Goal: Task Accomplishment & Management: Use online tool/utility

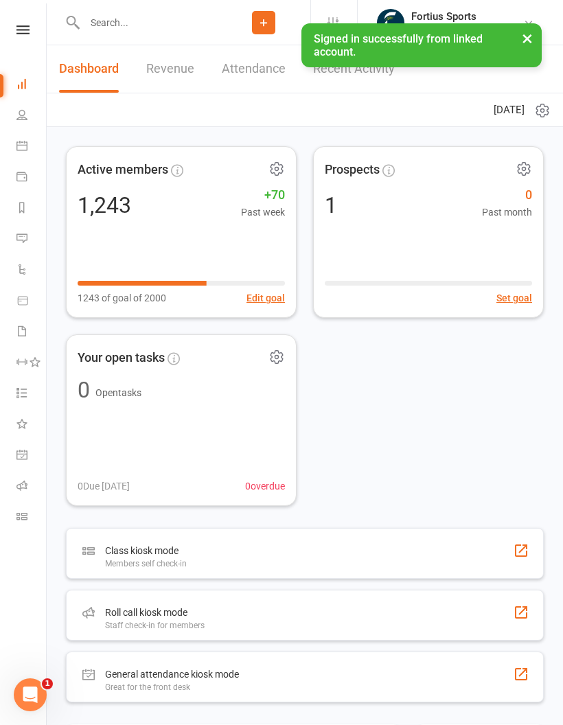
click at [23, 488] on icon at bounding box center [21, 485] width 11 height 11
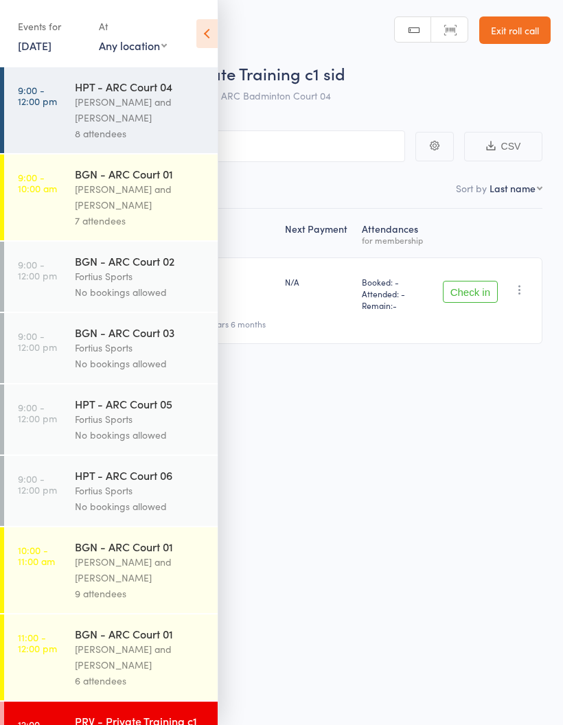
click at [148, 189] on div "[PERSON_NAME] and [PERSON_NAME]" at bounding box center [140, 197] width 131 height 32
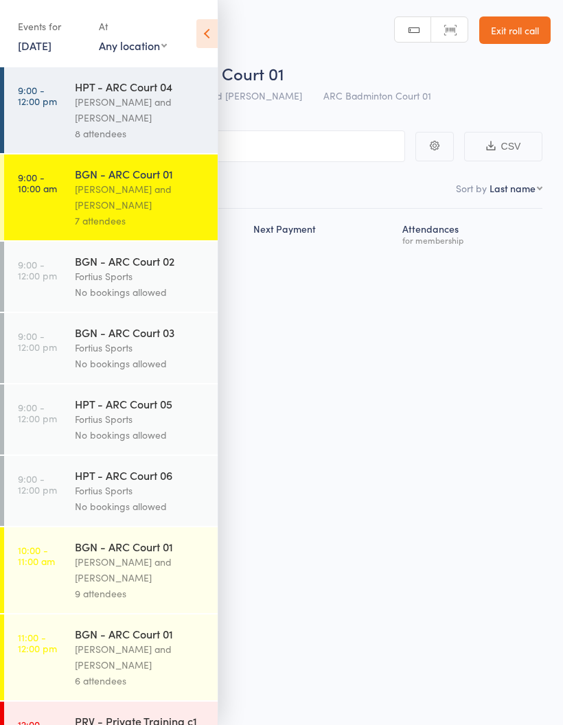
click at [206, 40] on icon at bounding box center [206, 33] width 21 height 29
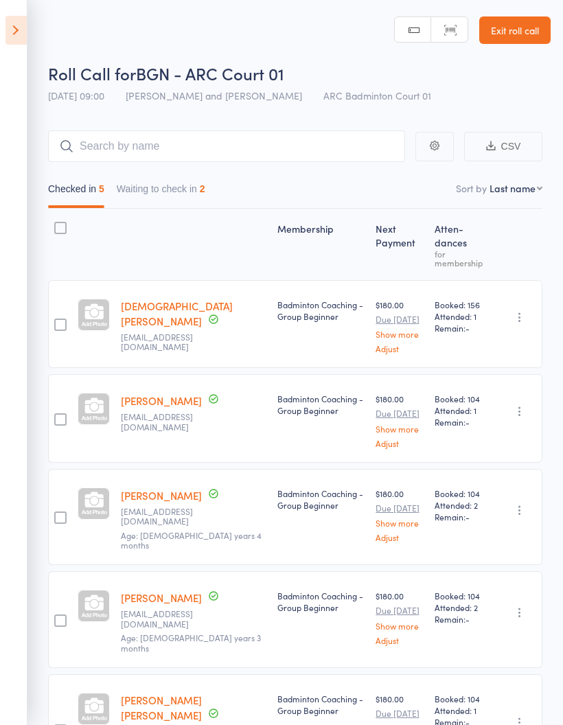
click at [186, 196] on button "Waiting to check in 2" at bounding box center [161, 192] width 89 height 32
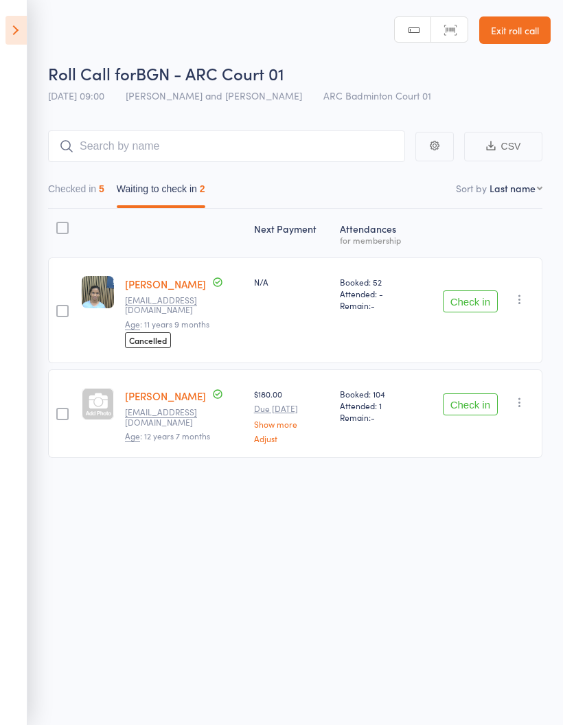
click at [79, 189] on button "Checked in 5" at bounding box center [76, 192] width 56 height 32
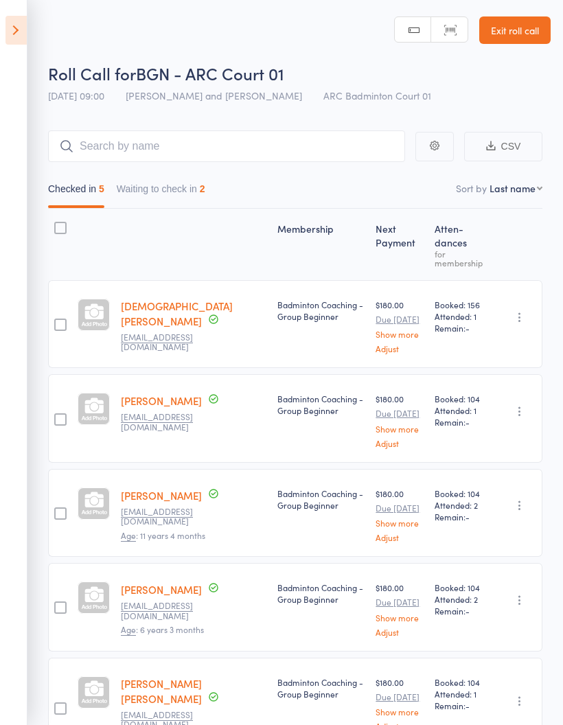
click at [21, 30] on icon at bounding box center [15, 30] width 21 height 29
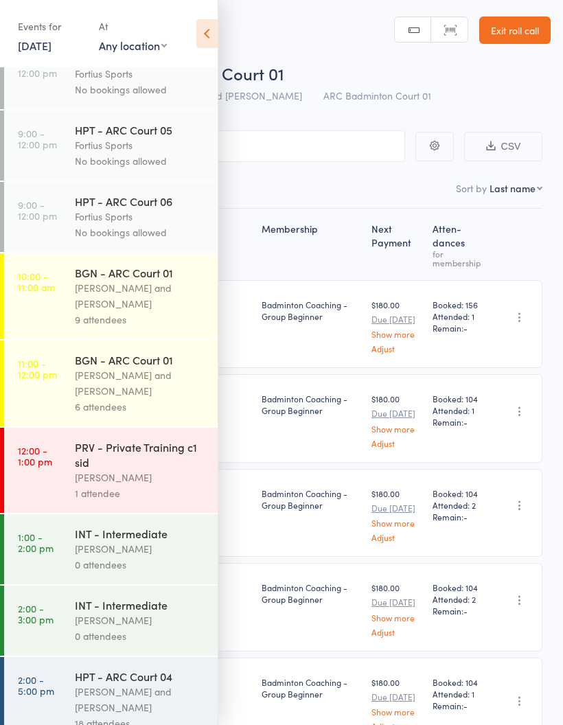
scroll to position [283, 0]
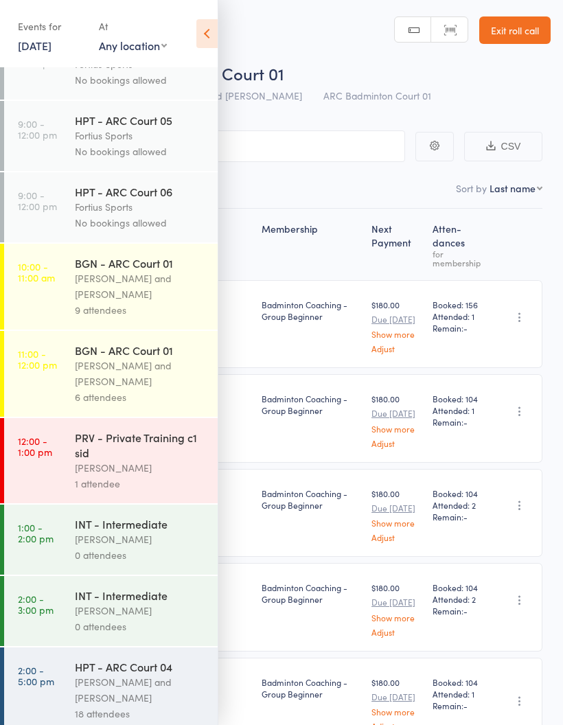
click at [148, 294] on div "[PERSON_NAME] and [PERSON_NAME]" at bounding box center [140, 286] width 131 height 32
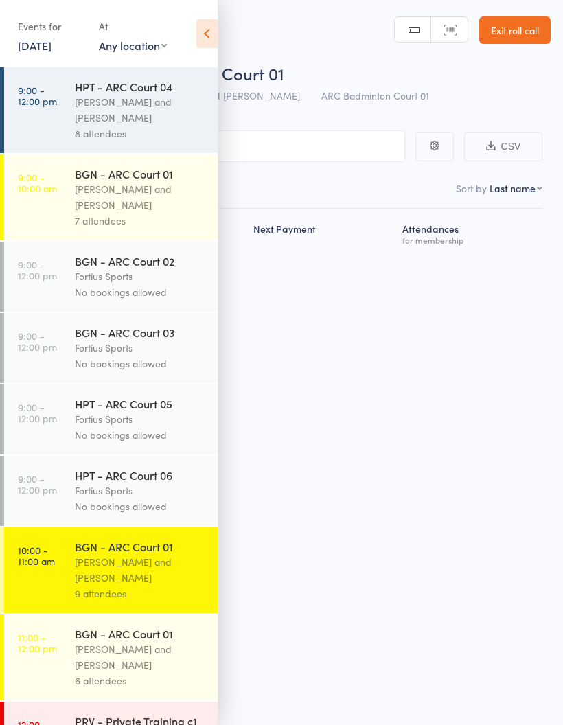
click at [209, 33] on icon at bounding box center [206, 33] width 21 height 29
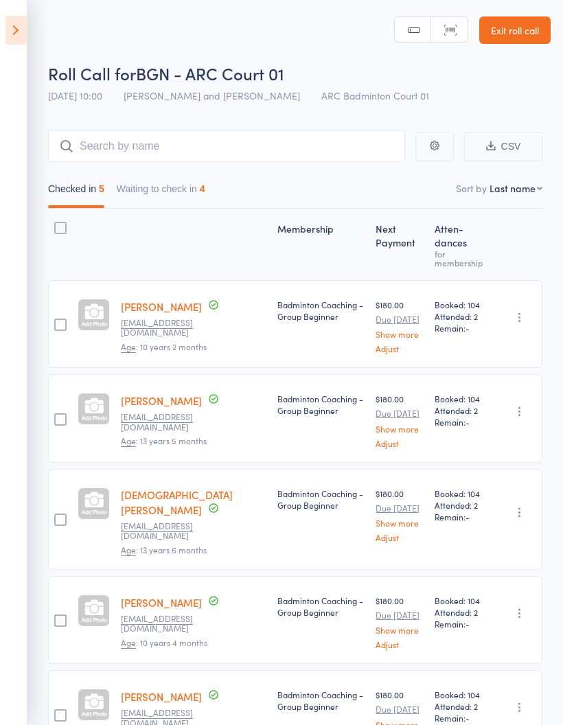
click at [181, 198] on button "Waiting to check in 4" at bounding box center [161, 192] width 89 height 32
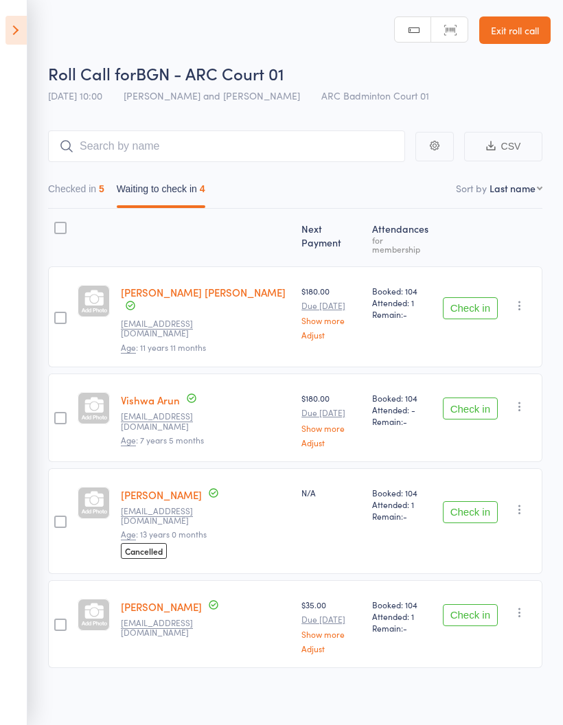
click at [70, 184] on button "Checked in 5" at bounding box center [76, 192] width 56 height 32
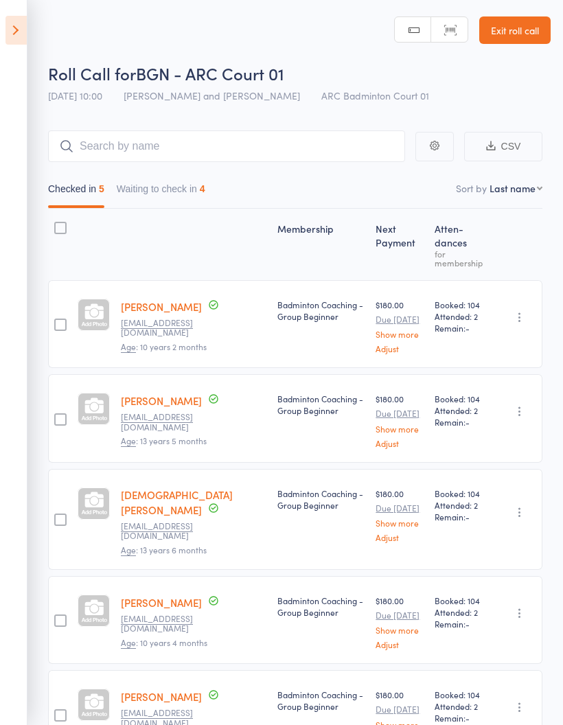
click at [8, 32] on icon at bounding box center [15, 30] width 21 height 29
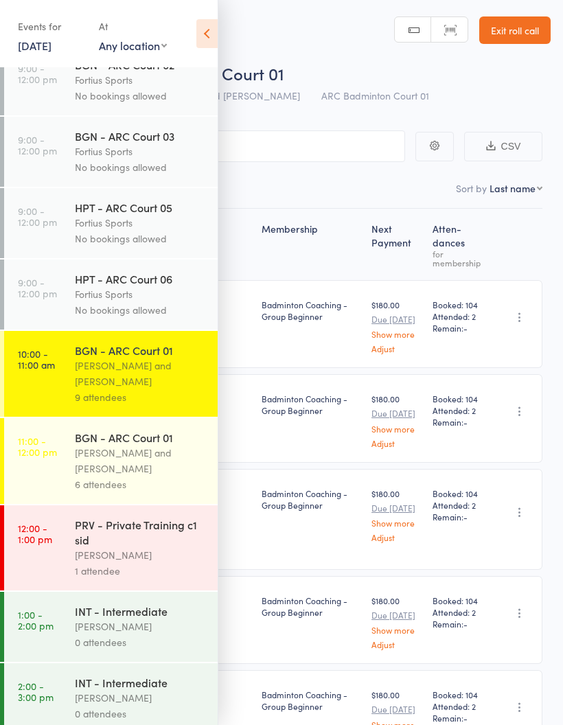
scroll to position [196, 0]
click at [143, 377] on div "[PERSON_NAME] and [PERSON_NAME]" at bounding box center [140, 374] width 131 height 32
click at [202, 28] on icon at bounding box center [206, 33] width 21 height 29
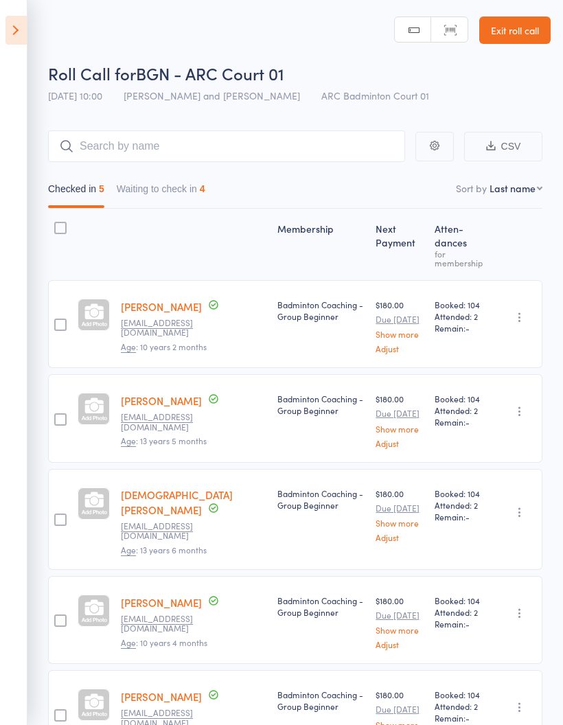
click at [184, 196] on button "Waiting to check in 4" at bounding box center [161, 192] width 89 height 32
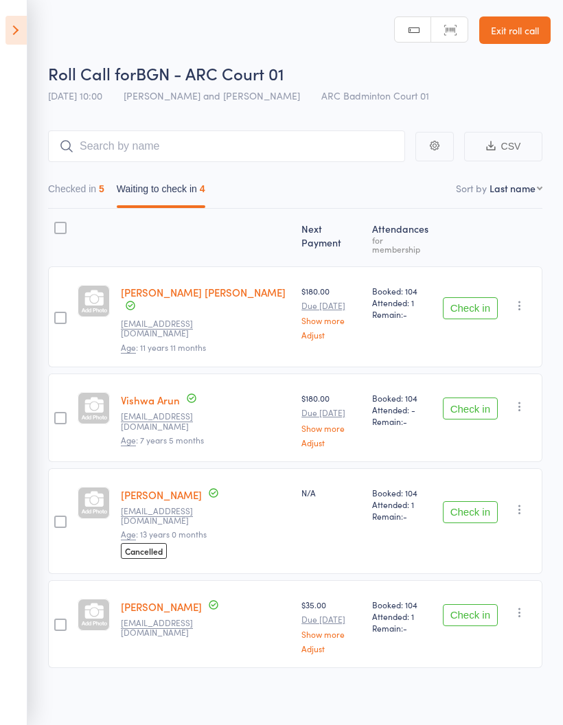
click at [11, 31] on icon at bounding box center [15, 30] width 21 height 29
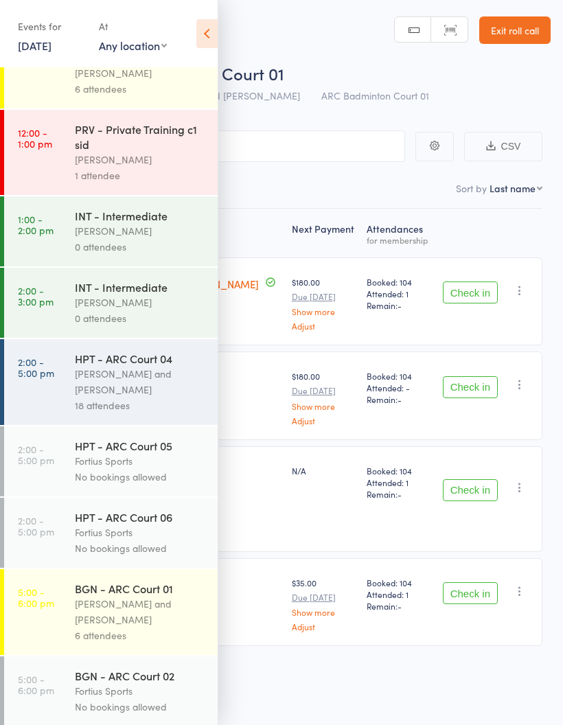
scroll to position [591, 0]
click at [128, 240] on div "[PERSON_NAME]" at bounding box center [140, 232] width 131 height 16
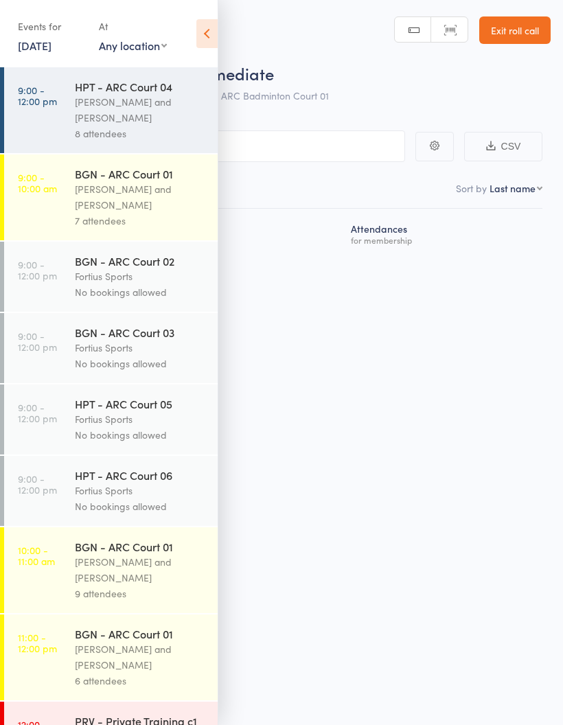
click at [207, 38] on icon at bounding box center [206, 33] width 21 height 29
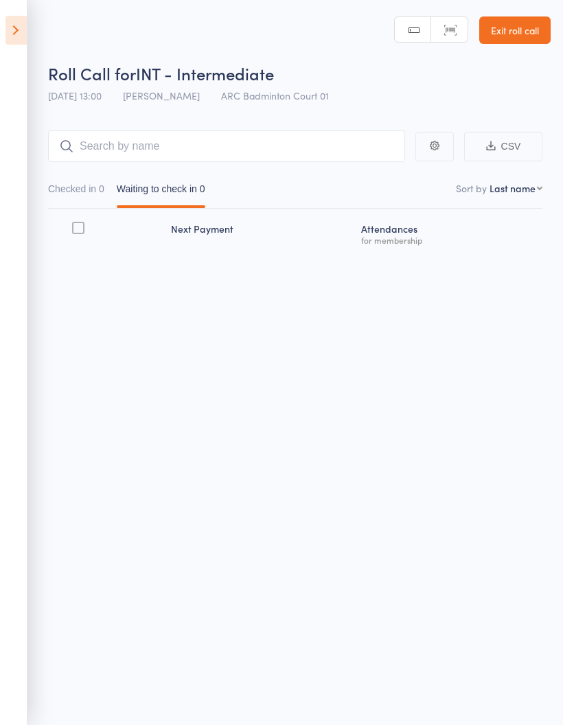
click at [8, 25] on icon at bounding box center [15, 30] width 21 height 29
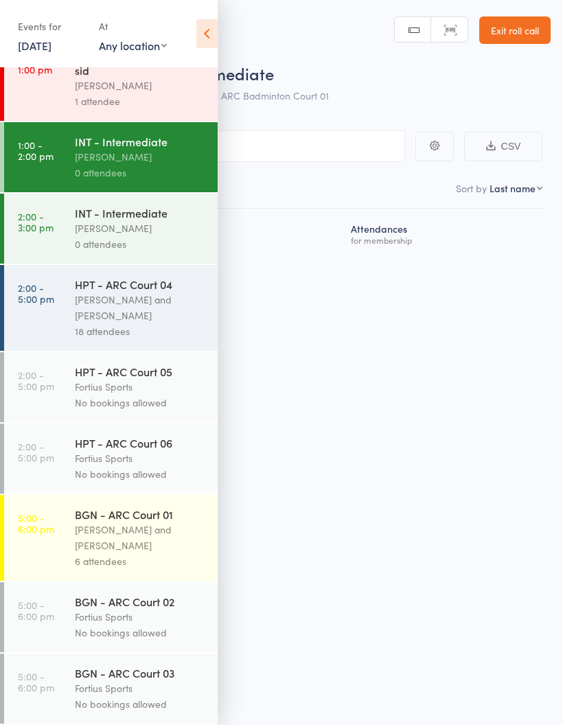
scroll to position [686, 0]
click at [53, 297] on time "2:00 - 5:00 pm" at bounding box center [36, 293] width 36 height 22
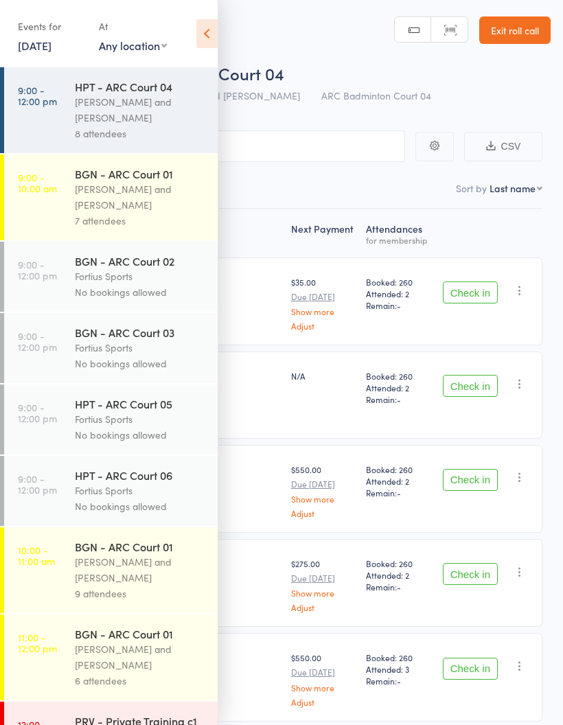
click at [205, 40] on icon at bounding box center [206, 33] width 21 height 29
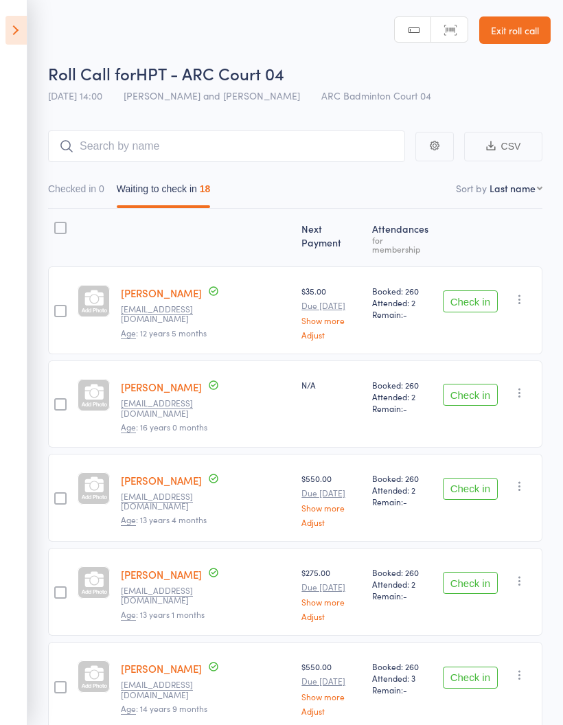
click at [82, 192] on button "Checked in 0" at bounding box center [76, 192] width 56 height 32
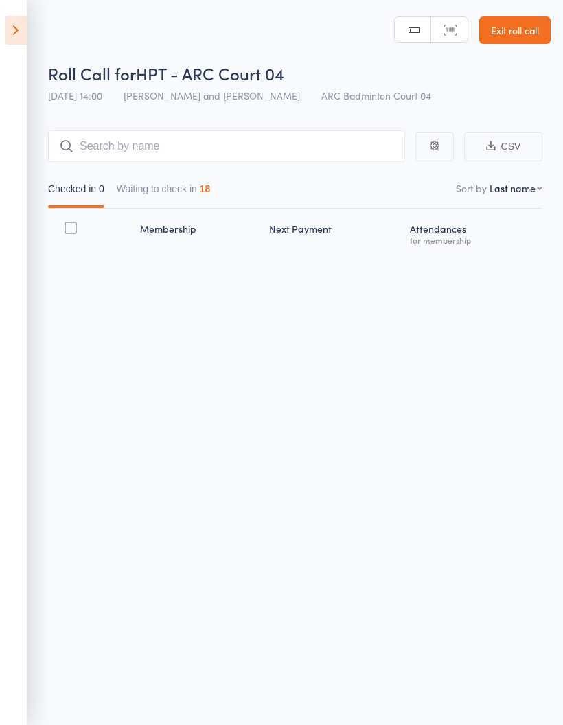
click at [191, 190] on button "Waiting to check in 18" at bounding box center [164, 192] width 94 height 32
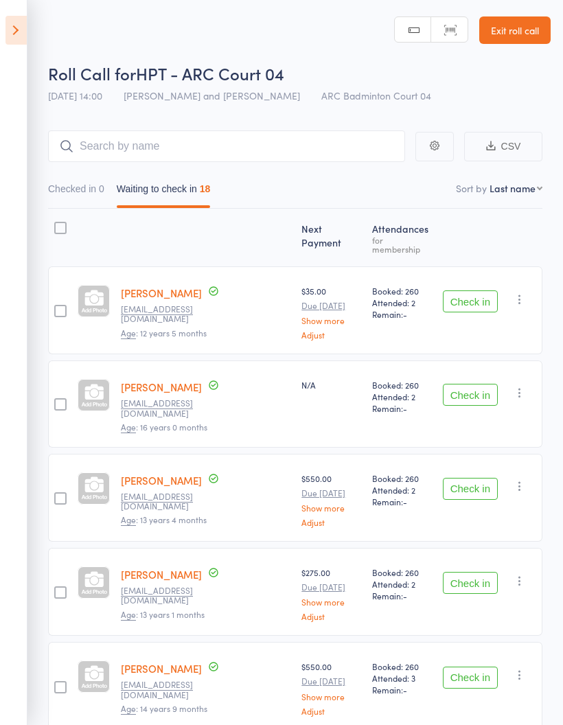
click at [16, 218] on aside "Events for [DATE] [DATE] [DATE] Sun Mon Tue Wed Thu Fri Sat 31 27 28 29 30 31 0…" at bounding box center [13, 362] width 27 height 725
click at [21, 35] on icon at bounding box center [15, 30] width 21 height 29
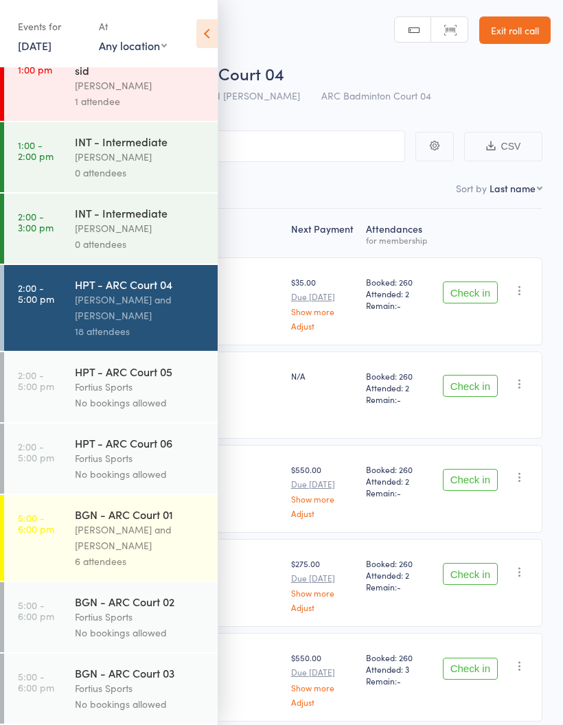
scroll to position [690, 0]
click at [154, 307] on div "[PERSON_NAME] and [PERSON_NAME]" at bounding box center [140, 308] width 131 height 32
click at [207, 36] on icon at bounding box center [206, 33] width 21 height 29
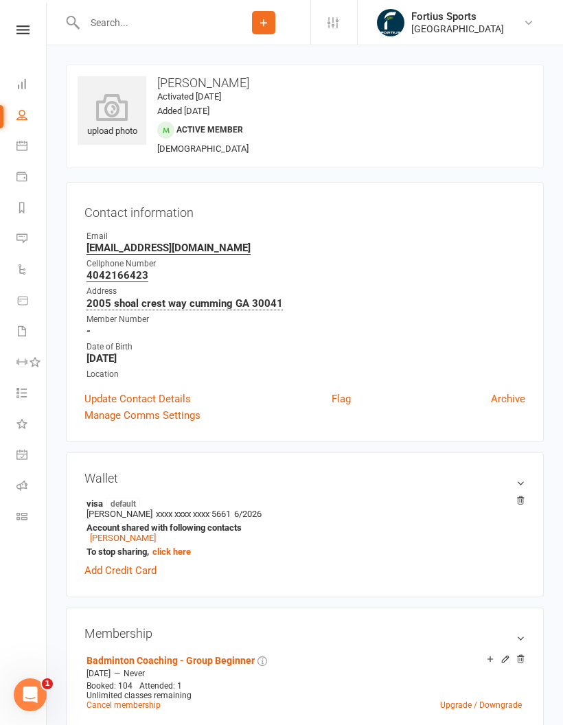
click at [215, 125] on span "Active member" at bounding box center [209, 130] width 67 height 10
